Goal: Transaction & Acquisition: Purchase product/service

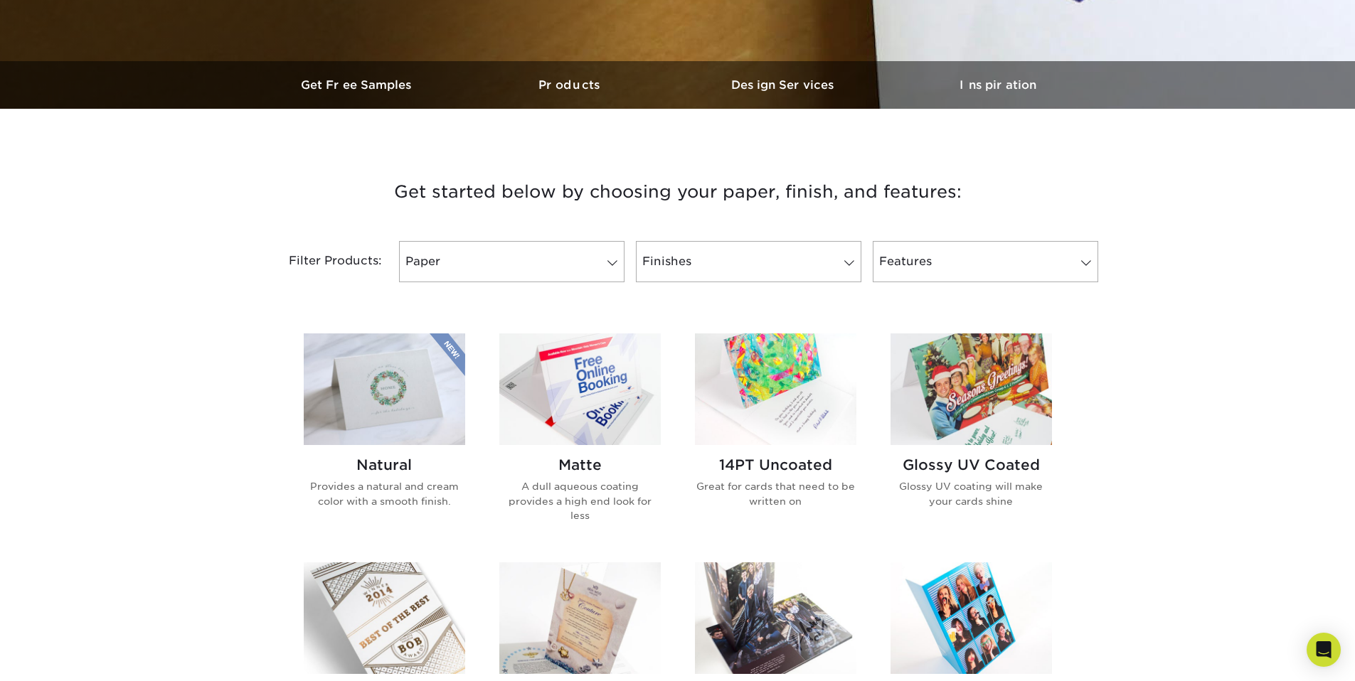
scroll to position [448, 0]
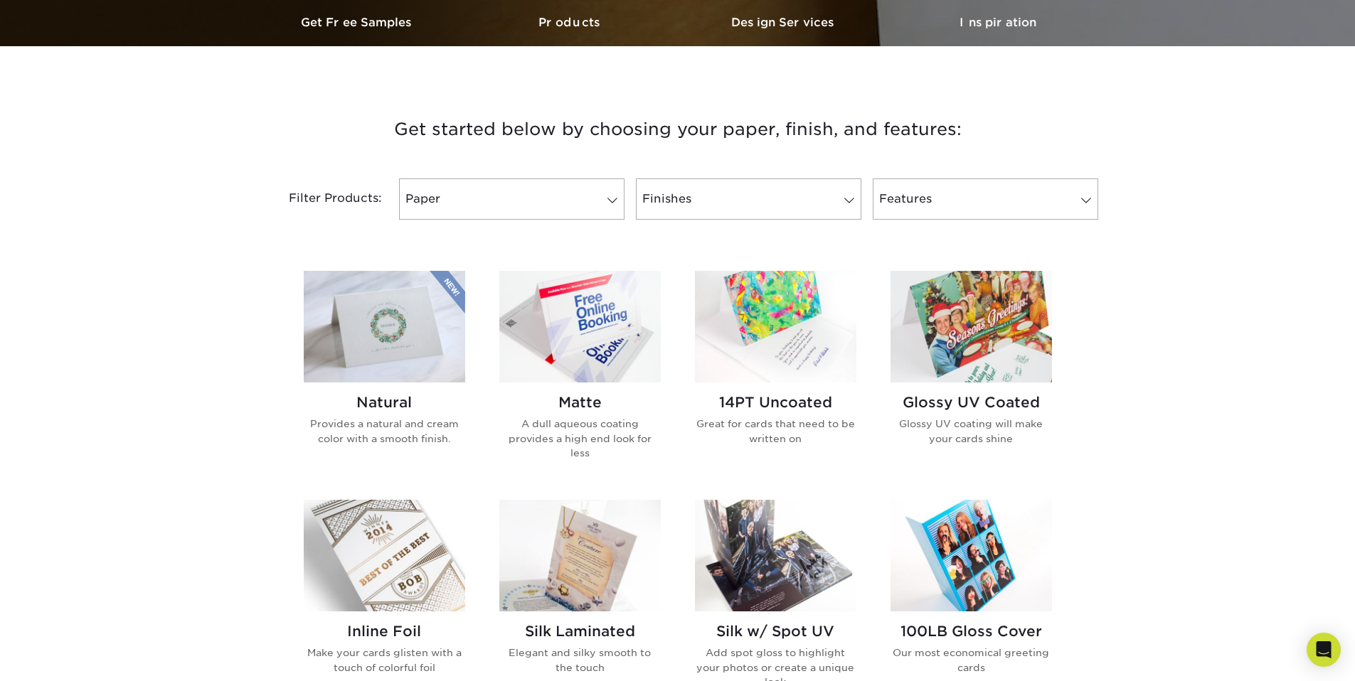
click at [438, 420] on p "Provides a natural and cream color with a smooth finish." at bounding box center [384, 431] width 161 height 29
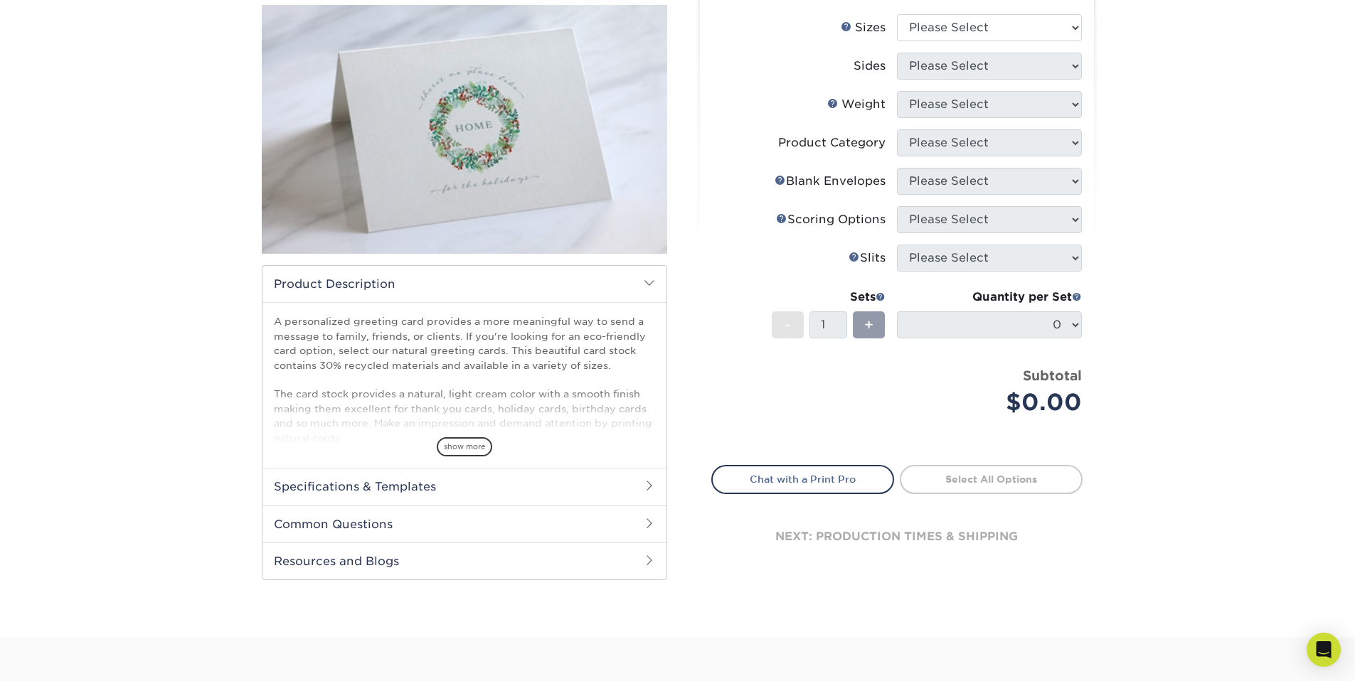
scroll to position [214, 0]
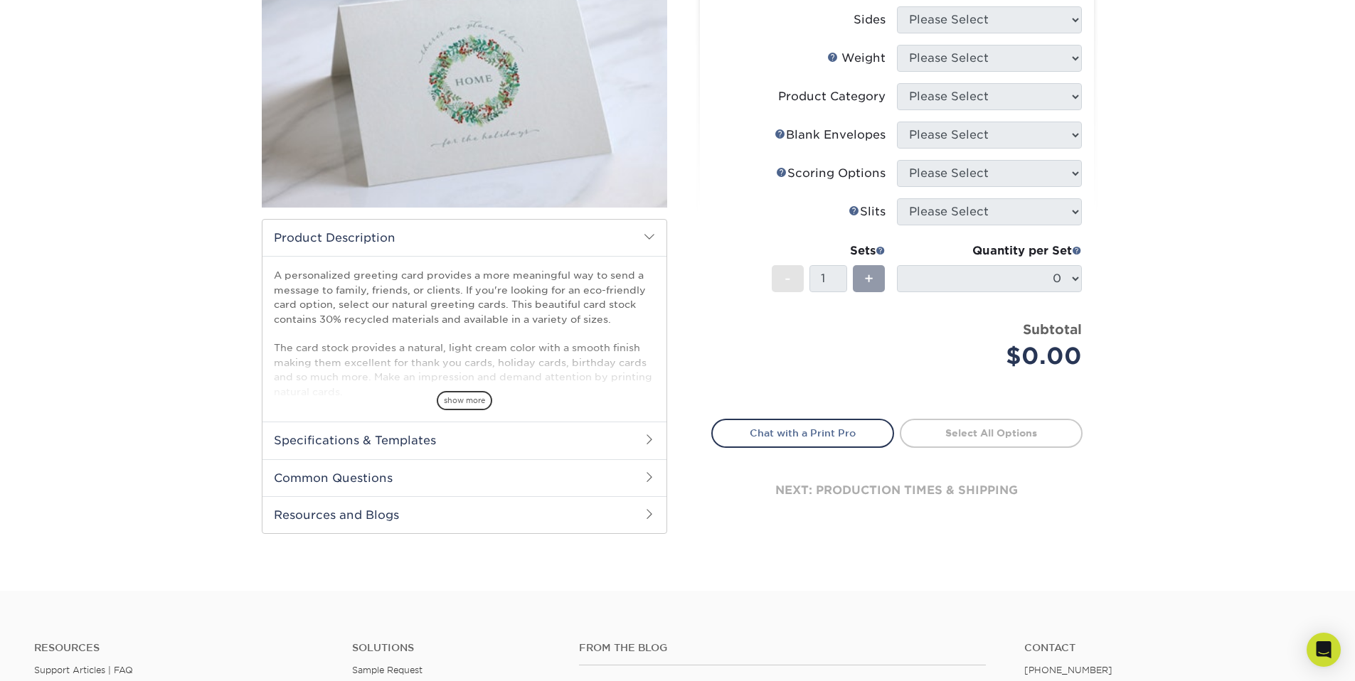
click at [407, 476] on h2 "Common Questions" at bounding box center [464, 477] width 404 height 37
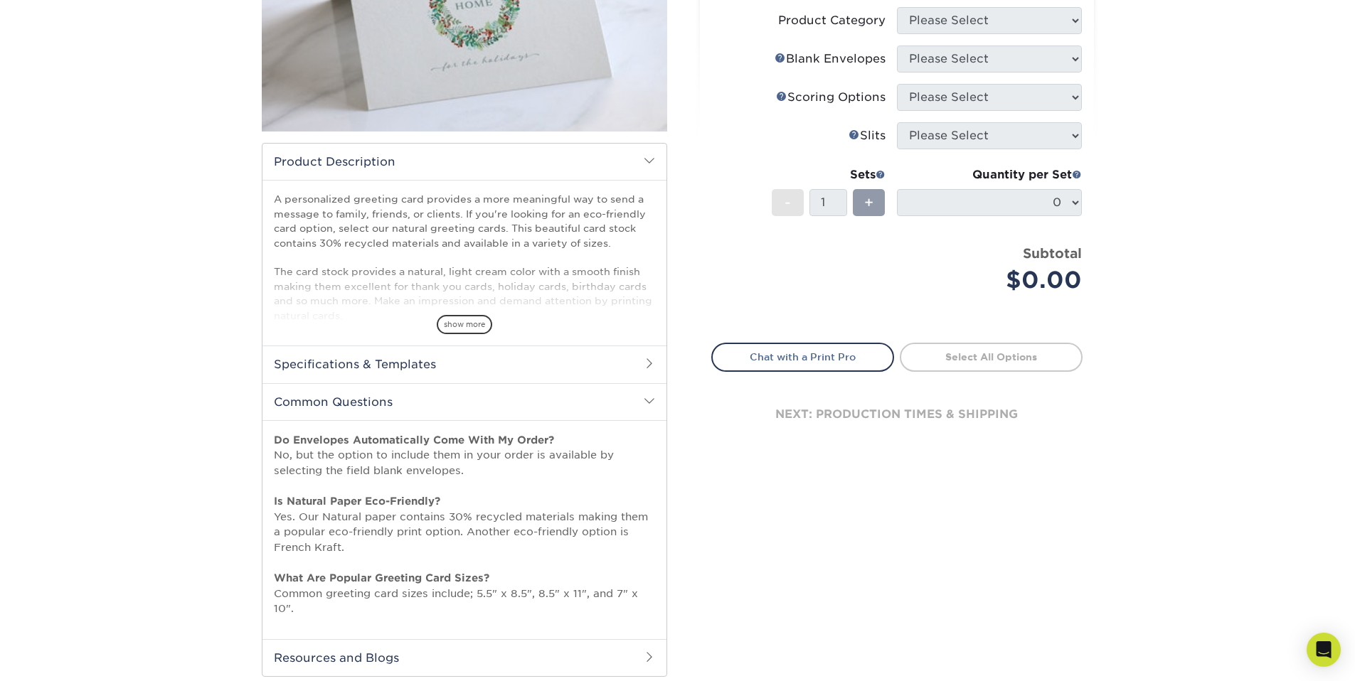
scroll to position [314, 0]
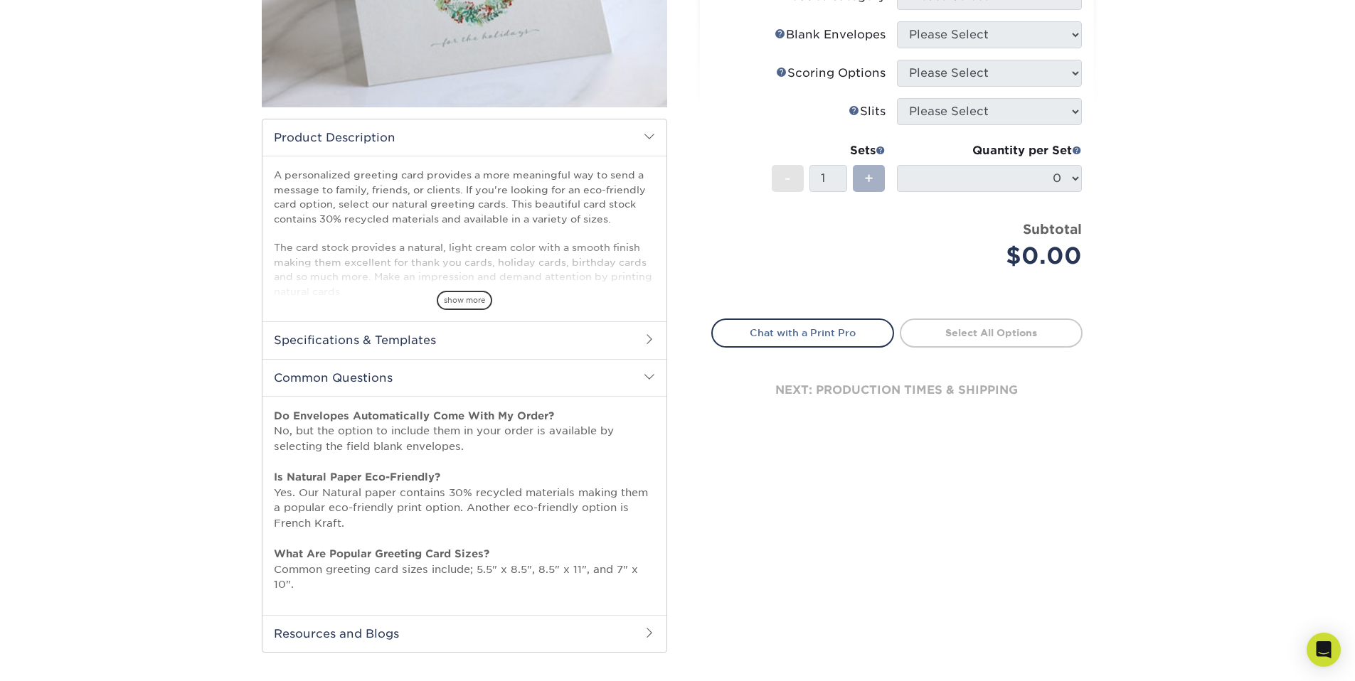
click at [875, 174] on div "+" at bounding box center [869, 178] width 32 height 27
click at [861, 180] on div "+" at bounding box center [869, 178] width 32 height 27
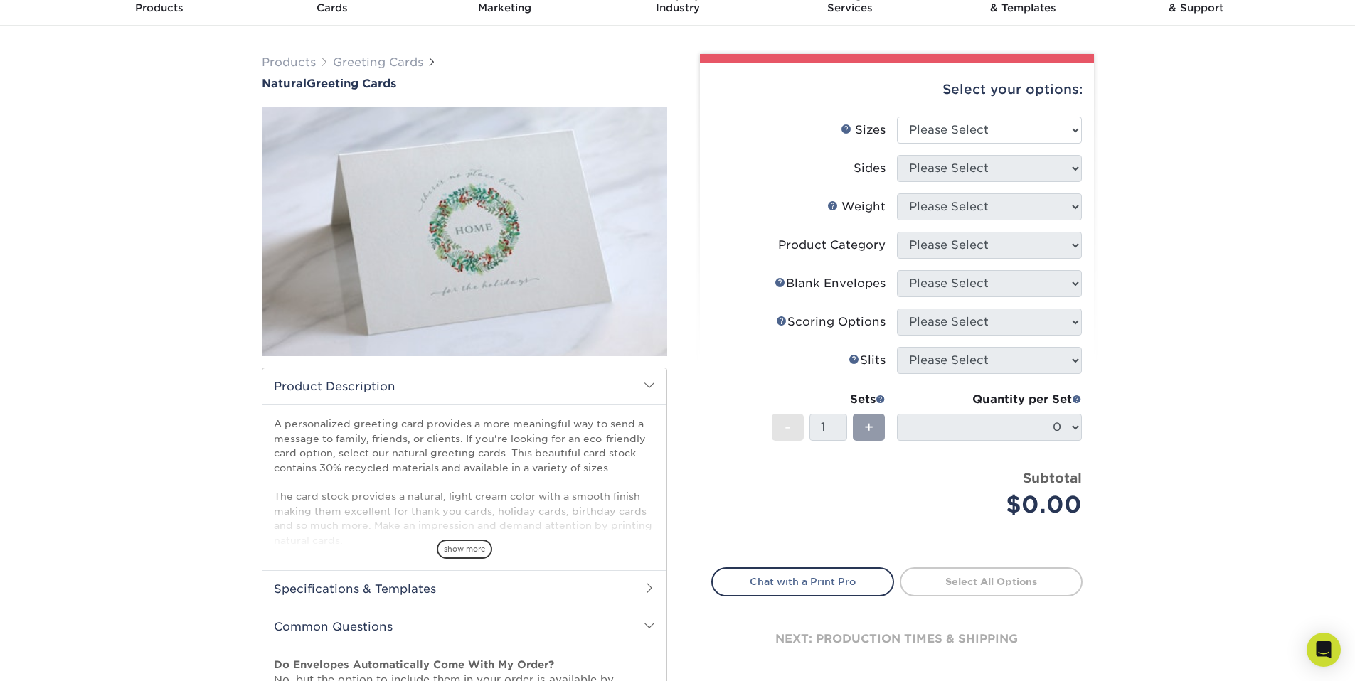
scroll to position [0, 0]
